Goal: Find specific page/section

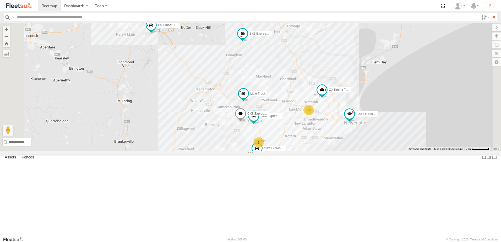
drag, startPoint x: 377, startPoint y: 158, endPoint x: 367, endPoint y: 126, distance: 32.7
click at [314, 115] on div "3" at bounding box center [309, 110] width 10 height 10
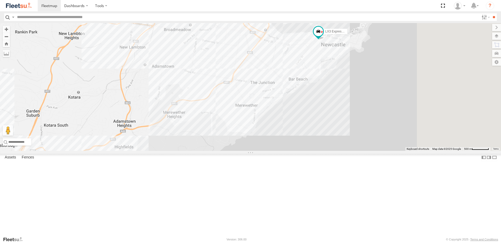
drag, startPoint x: 320, startPoint y: 130, endPoint x: 309, endPoint y: 122, distance: 13.6
click at [309, 122] on div "BX1 Express Ute CX4 Express Ute CX3 Express Ute B5 Timber Truck CX2 Express Ute…" at bounding box center [250, 87] width 501 height 128
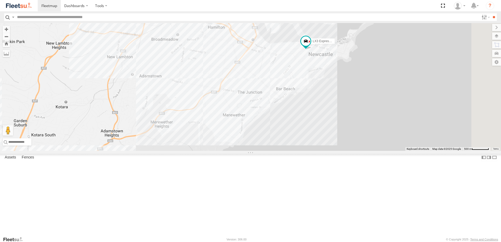
drag, startPoint x: 343, startPoint y: 86, endPoint x: 318, endPoint y: 108, distance: 32.9
click at [318, 108] on div "BX1 Express Ute CX4 Express Ute CX3 Express Ute B5 Timber Truck CX2 Express Ute…" at bounding box center [250, 87] width 501 height 128
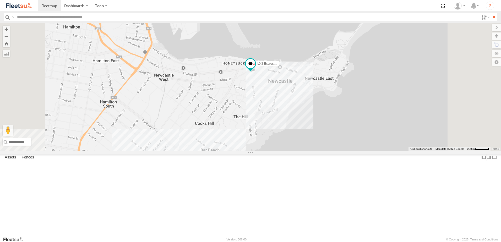
drag, startPoint x: 260, startPoint y: 177, endPoint x: 291, endPoint y: 119, distance: 65.8
click at [292, 119] on div "BX1 Express Ute CX4 Express Ute CX3 Express Ute B5 Timber Truck CX2 Express Ute…" at bounding box center [250, 87] width 501 height 128
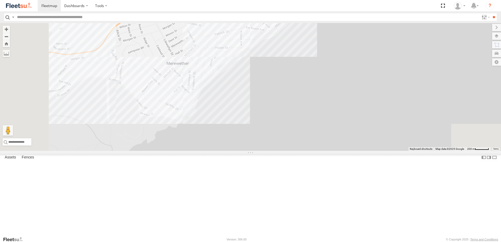
drag, startPoint x: 239, startPoint y: 123, endPoint x: 289, endPoint y: 88, distance: 61.9
click at [289, 88] on div "BX1 Express Ute CX4 Express Ute CX3 Express Ute B5 Timber Truck CX2 Express Ute…" at bounding box center [250, 87] width 501 height 128
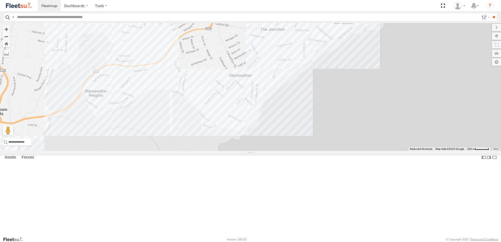
drag, startPoint x: 294, startPoint y: 79, endPoint x: 225, endPoint y: 187, distance: 127.5
click at [225, 151] on div "BX1 Express Ute CX4 Express Ute CX3 Express Ute B5 Timber Truck CX2 Express Ute…" at bounding box center [250, 87] width 501 height 128
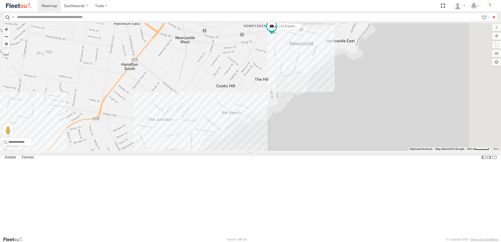
drag, startPoint x: 403, startPoint y: 85, endPoint x: 301, endPoint y: 177, distance: 136.8
click at [288, 151] on div "BX1 Express Ute CX4 Express Ute CX3 Express Ute B5 Timber Truck CX2 Express Ute…" at bounding box center [250, 87] width 501 height 128
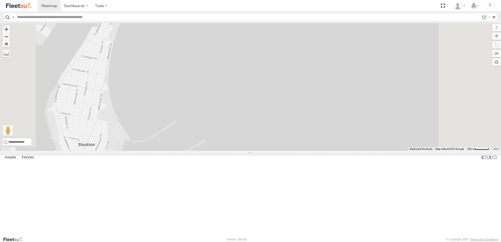
drag, startPoint x: 196, startPoint y: 155, endPoint x: 249, endPoint y: 65, distance: 104.4
click at [247, 65] on div "BX1 Express Ute CX4 Express Ute CX3 Express Ute B5 Timber Truck CX2 Express Ute…" at bounding box center [250, 87] width 501 height 128
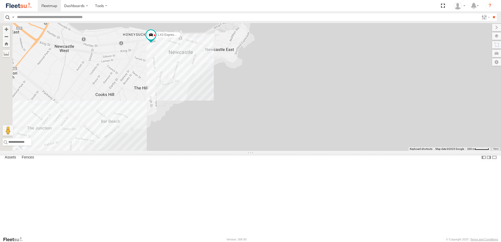
drag, startPoint x: 210, startPoint y: 108, endPoint x: 233, endPoint y: 122, distance: 27.2
click at [233, 122] on div "BX1 Express Ute CX4 Express Ute CX3 Express Ute B5 Timber Truck CX2 Express Ute…" at bounding box center [250, 87] width 501 height 128
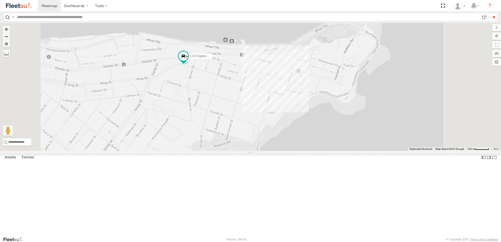
drag, startPoint x: 274, startPoint y: 99, endPoint x: 264, endPoint y: 126, distance: 29.1
click at [264, 126] on div "BX1 Express Ute CX4 Express Ute CX3 Express Ute B5 Timber Truck CX2 Express Ute…" at bounding box center [250, 87] width 501 height 128
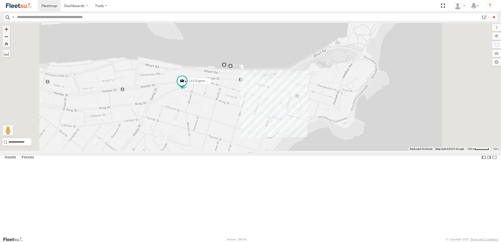
drag, startPoint x: 265, startPoint y: 130, endPoint x: 269, endPoint y: 148, distance: 18.8
click at [269, 148] on div "BX1 Express Ute CX4 Express Ute CX3 Express Ute B5 Timber Truck CX2 Express Ute…" at bounding box center [250, 87] width 501 height 128
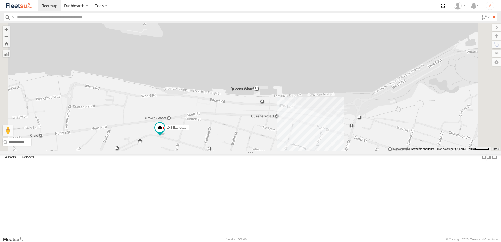
drag, startPoint x: 264, startPoint y: 199, endPoint x: 270, endPoint y: 168, distance: 32.3
click at [270, 151] on div "BX1 Express Ute CX4 Express Ute CX3 Express Ute B5 Timber Truck CX2 Express Ute…" at bounding box center [250, 87] width 501 height 128
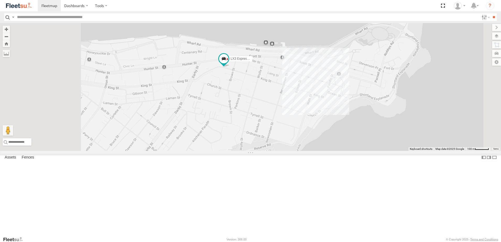
drag, startPoint x: 215, startPoint y: 217, endPoint x: 255, endPoint y: 134, distance: 92.5
click at [256, 127] on div "BX1 Express Ute CX4 Express Ute CX3 Express Ute B5 Timber Truck CX2 Express Ute…" at bounding box center [250, 87] width 501 height 128
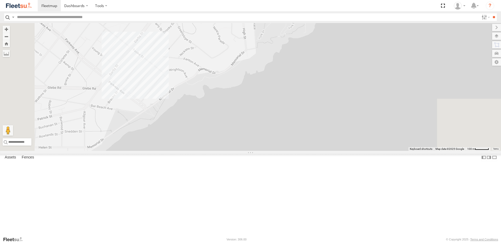
drag, startPoint x: 238, startPoint y: 158, endPoint x: 284, endPoint y: 85, distance: 87.2
click at [281, 82] on div "BX1 Express Ute CX4 Express Ute CX3 Express Ute B5 Timber Truck CX2 Express Ute…" at bounding box center [250, 87] width 501 height 128
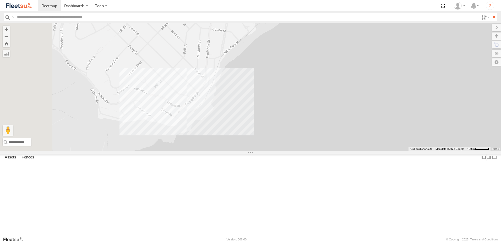
drag, startPoint x: 207, startPoint y: 91, endPoint x: 288, endPoint y: 167, distance: 110.9
click at [289, 151] on div "BX1 Express Ute CX4 Express Ute CX3 Express Ute B5 Timber Truck CX2 Express Ute…" at bounding box center [250, 87] width 501 height 128
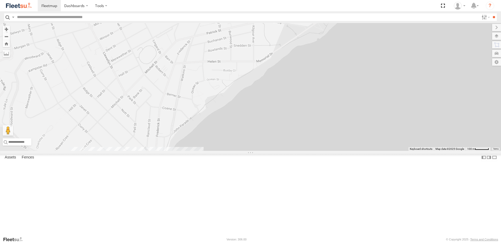
drag, startPoint x: 396, startPoint y: 71, endPoint x: 311, endPoint y: 135, distance: 106.4
click at [312, 133] on div "BX1 Express Ute CX4 Express Ute CX3 Express Ute B5 Timber Truck CX2 Express Ute…" at bounding box center [250, 87] width 501 height 128
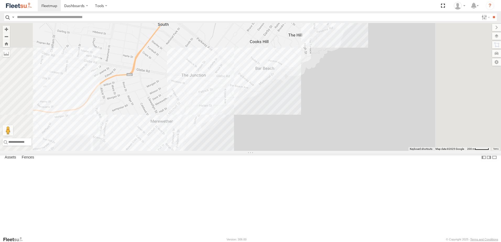
drag, startPoint x: 374, startPoint y: 74, endPoint x: 344, endPoint y: 110, distance: 46.9
click at [344, 110] on div "BX1 Express Ute CX4 Express Ute CX3 Express Ute B5 Timber Truck CX2 Express Ute…" at bounding box center [250, 87] width 501 height 128
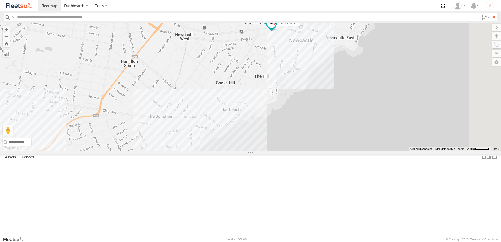
drag, startPoint x: 327, startPoint y: 114, endPoint x: 349, endPoint y: 87, distance: 35.2
click at [359, 71] on div "BX1 Express Ute CX4 Express Ute CX3 Express Ute B5 Timber Truck CX2 Express Ute…" at bounding box center [250, 87] width 501 height 128
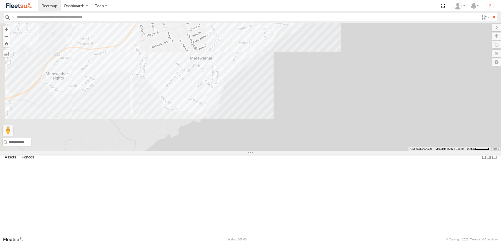
drag, startPoint x: 314, startPoint y: 102, endPoint x: 290, endPoint y: 131, distance: 37.1
click at [285, 131] on div "BX1 Express Ute CX4 Express Ute CX3 Express Ute B5 Timber Truck CX2 Express Ute…" at bounding box center [250, 87] width 501 height 128
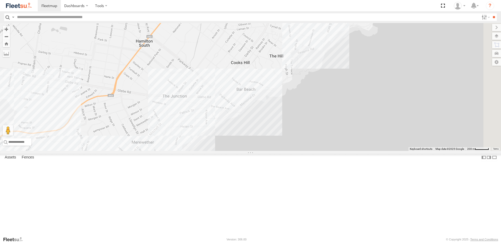
drag, startPoint x: 296, startPoint y: 119, endPoint x: 297, endPoint y: 154, distance: 35.4
click at [296, 151] on div "BX1 Express Ute CX4 Express Ute CX3 Express Ute B5 Timber Truck CX2 Express Ute…" at bounding box center [250, 87] width 501 height 128
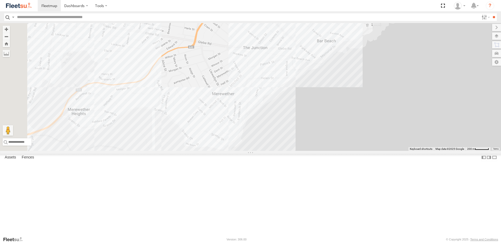
drag, startPoint x: 289, startPoint y: 143, endPoint x: 377, endPoint y: 69, distance: 115.2
click at [377, 69] on div "BX1 Express Ute CX4 Express Ute CX3 Express Ute B5 Timber Truck CX2 Express Ute…" at bounding box center [250, 87] width 501 height 128
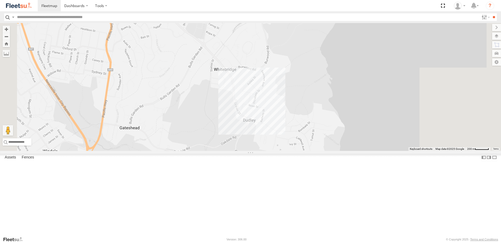
drag, startPoint x: 371, startPoint y: 141, endPoint x: 341, endPoint y: 99, distance: 51.7
click at [341, 99] on div "BX1 Express Ute CX4 Express Ute CX3 Express Ute B5 Timber Truck CX2 Express Ute…" at bounding box center [250, 87] width 501 height 128
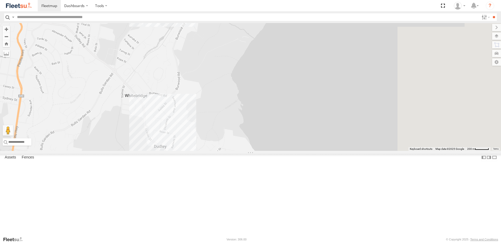
drag, startPoint x: 384, startPoint y: 71, endPoint x: 306, endPoint y: 137, distance: 102.3
click at [287, 150] on div "BX1 Express Ute CX4 Express Ute CX3 Express Ute B5 Timber Truck CX2 Express Ute…" at bounding box center [250, 87] width 501 height 128
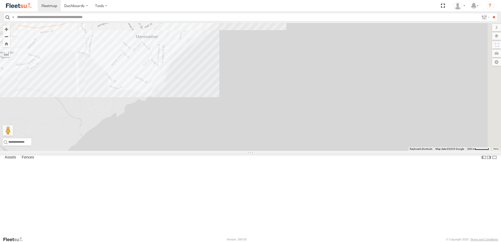
drag, startPoint x: 258, startPoint y: 103, endPoint x: 358, endPoint y: 48, distance: 114.5
click at [346, 53] on div "BX1 Express Ute CX4 Express Ute CX3 Express Ute B5 Timber Truck CX2 Express Ute…" at bounding box center [250, 87] width 501 height 128
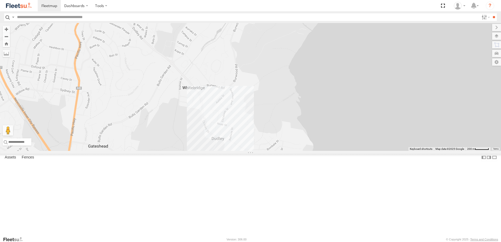
drag, startPoint x: 320, startPoint y: 117, endPoint x: 309, endPoint y: 100, distance: 19.6
click at [313, 105] on div "BX1 Express Ute CX4 Express Ute CX3 Express Ute B5 Timber Truck CX2 Express Ute…" at bounding box center [250, 87] width 501 height 128
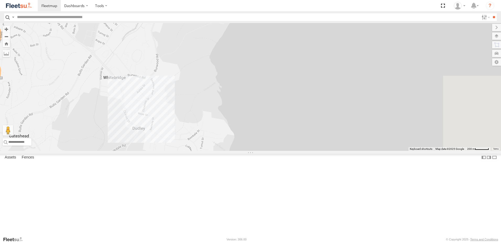
drag, startPoint x: 272, startPoint y: 144, endPoint x: 265, endPoint y: 161, distance: 18.9
click at [266, 151] on div "BX1 Express Ute CX4 Express Ute CX3 Express Ute B5 Timber Truck CX2 Express Ute…" at bounding box center [250, 87] width 501 height 128
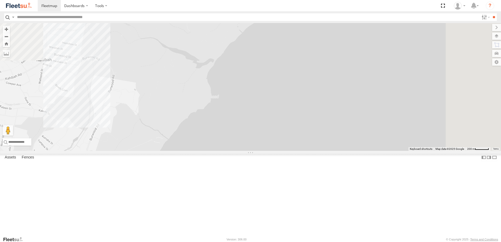
drag, startPoint x: 222, startPoint y: 122, endPoint x: 256, endPoint y: 138, distance: 37.3
click at [253, 139] on div "BX1 Express Ute CX4 Express Ute CX3 Express Ute B5 Timber Truck CX2 Express Ute…" at bounding box center [250, 87] width 501 height 128
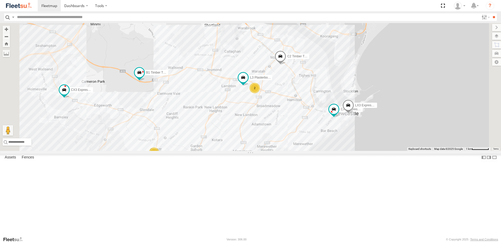
drag, startPoint x: 338, startPoint y: 184, endPoint x: 334, endPoint y: 142, distance: 42.3
click at [334, 141] on div "B4 Timber Truck BX1 Express Ute B5 Timber Truck BX2 Express Ute B1 Timber Truck…" at bounding box center [250, 87] width 501 height 128
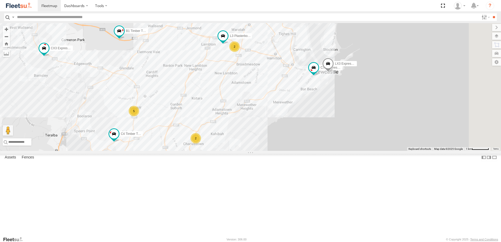
drag, startPoint x: 358, startPoint y: 148, endPoint x: 333, endPoint y: 168, distance: 30.9
click at [333, 151] on div "B4 Timber Truck BX1 Express Ute B5 Timber Truck BX2 Express Ute B1 Timber Truck…" at bounding box center [250, 87] width 501 height 128
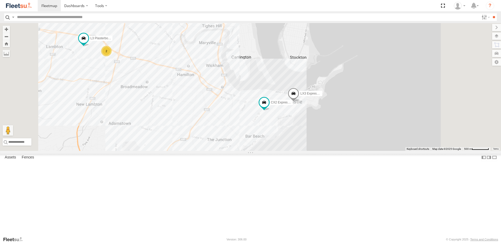
drag, startPoint x: 197, startPoint y: 142, endPoint x: 267, endPoint y: 91, distance: 86.7
click at [252, 88] on div "B4 Timber Truck BX1 Express Ute B5 Timber Truck BX2 Express Ute B1 Timber Truck…" at bounding box center [250, 87] width 501 height 128
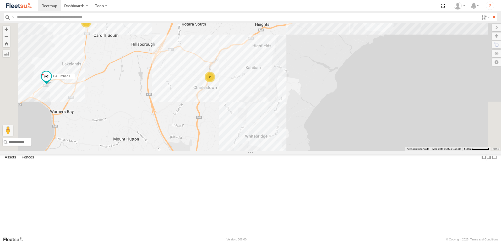
drag, startPoint x: 174, startPoint y: 108, endPoint x: 223, endPoint y: 179, distance: 86.2
click at [225, 151] on div "B4 Timber Truck BX1 Express Ute B5 Timber Truck BX2 Express Ute B1 Timber Truck…" at bounding box center [250, 87] width 501 height 128
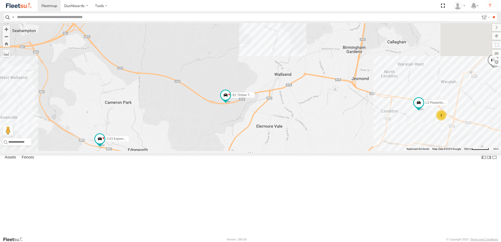
drag, startPoint x: 258, startPoint y: 208, endPoint x: 225, endPoint y: 135, distance: 80.6
click at [227, 141] on div "B4 Timber Truck BX1 Express Ute B5 Timber Truck BX2 Express Ute B1 Timber Truck…" at bounding box center [250, 87] width 501 height 128
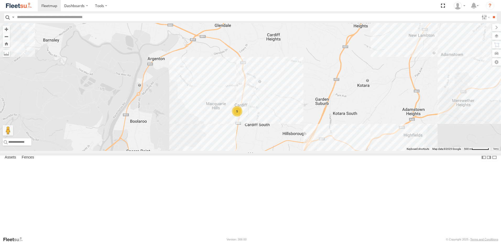
drag, startPoint x: 229, startPoint y: 144, endPoint x: 287, endPoint y: 142, distance: 58.2
click at [287, 142] on div "B4 Timber Truck BX1 Express Ute B5 Timber Truck BX2 Express Ute B1 Timber Truck…" at bounding box center [250, 87] width 501 height 128
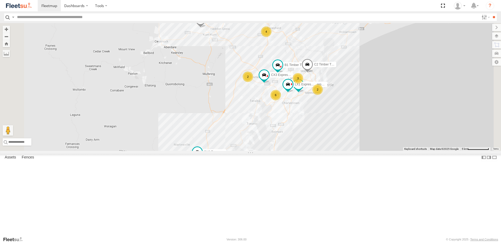
drag, startPoint x: 287, startPoint y: 113, endPoint x: 298, endPoint y: 159, distance: 47.2
click at [298, 151] on div "BX1 Express Ute B5 Timber Truck BX3 Express Ute B1 Timber Truck BX4 Express Ute…" at bounding box center [250, 87] width 501 height 128
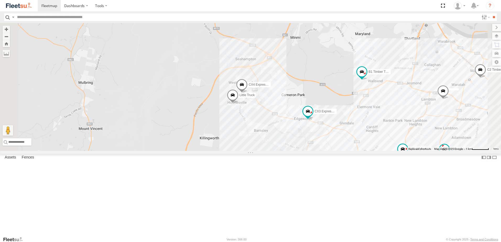
drag, startPoint x: 336, startPoint y: 185, endPoint x: 300, endPoint y: 154, distance: 47.0
click at [300, 151] on div "BX1 Express Ute B5 Timber Truck BX3 Express Ute B1 Timber Truck BX4 Express Ute…" at bounding box center [250, 87] width 501 height 128
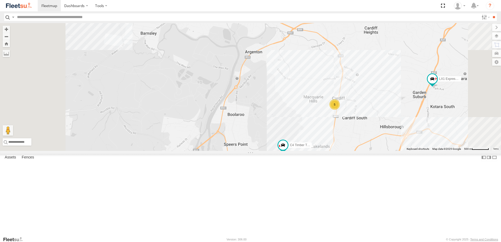
drag, startPoint x: 331, startPoint y: 131, endPoint x: 309, endPoint y: 161, distance: 37.4
click at [309, 151] on div "BX1 Express Ute B5 Timber Truck BX3 Express Ute B1 Timber Truck BX4 Express Ute…" at bounding box center [250, 87] width 501 height 128
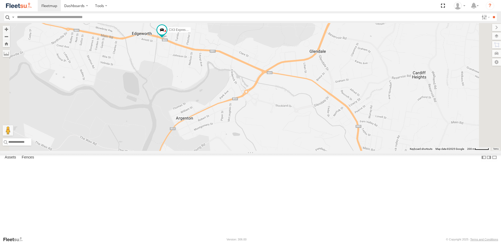
drag, startPoint x: 296, startPoint y: 129, endPoint x: 303, endPoint y: 171, distance: 42.6
click at [303, 151] on div "BX1 Express Ute B5 Timber Truck BX3 Express Ute B1 Timber Truck BX4 Express Ute…" at bounding box center [250, 87] width 501 height 128
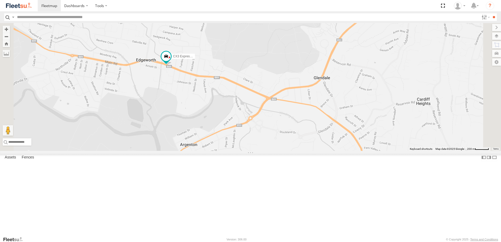
drag, startPoint x: 257, startPoint y: 146, endPoint x: 270, endPoint y: 163, distance: 20.9
click at [270, 151] on div "BX1 Express Ute B5 Timber Truck BX3 Express Ute B1 Timber Truck BX4 Express Ute…" at bounding box center [250, 87] width 501 height 128
